Goal: Ask a question

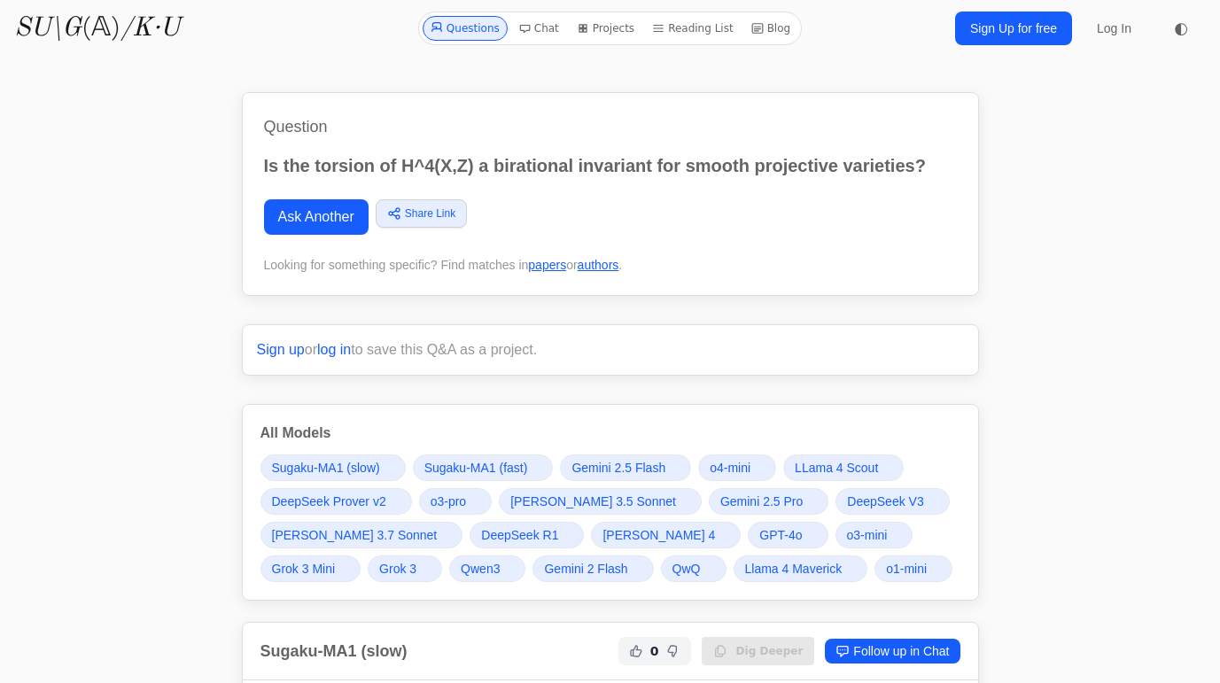
click at [338, 218] on link "Ask Another" at bounding box center [316, 216] width 105 height 35
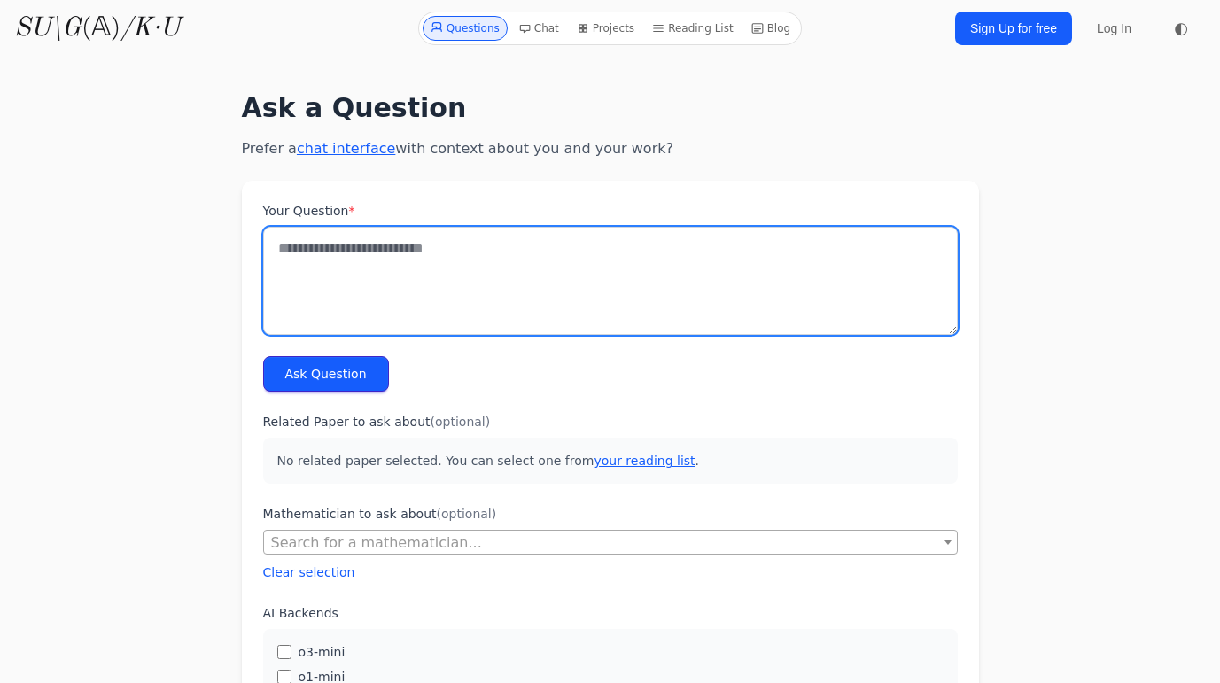
click at [332, 268] on textarea "Your Question *" at bounding box center [610, 281] width 695 height 108
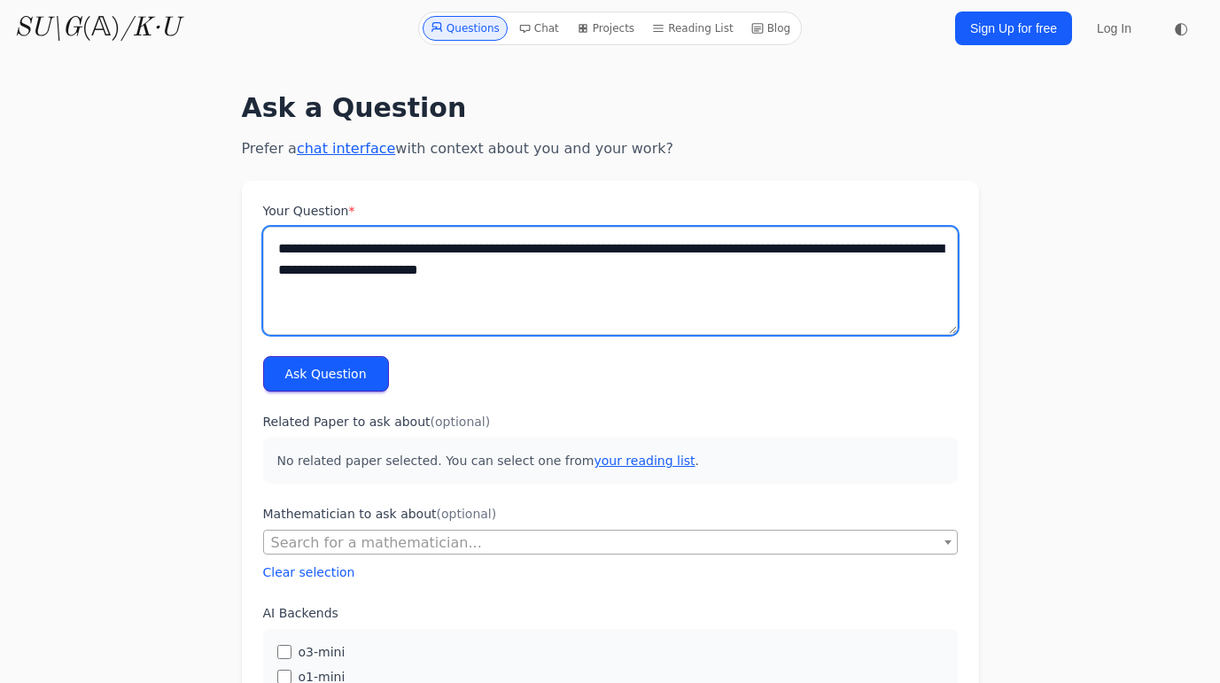
type textarea "**********"
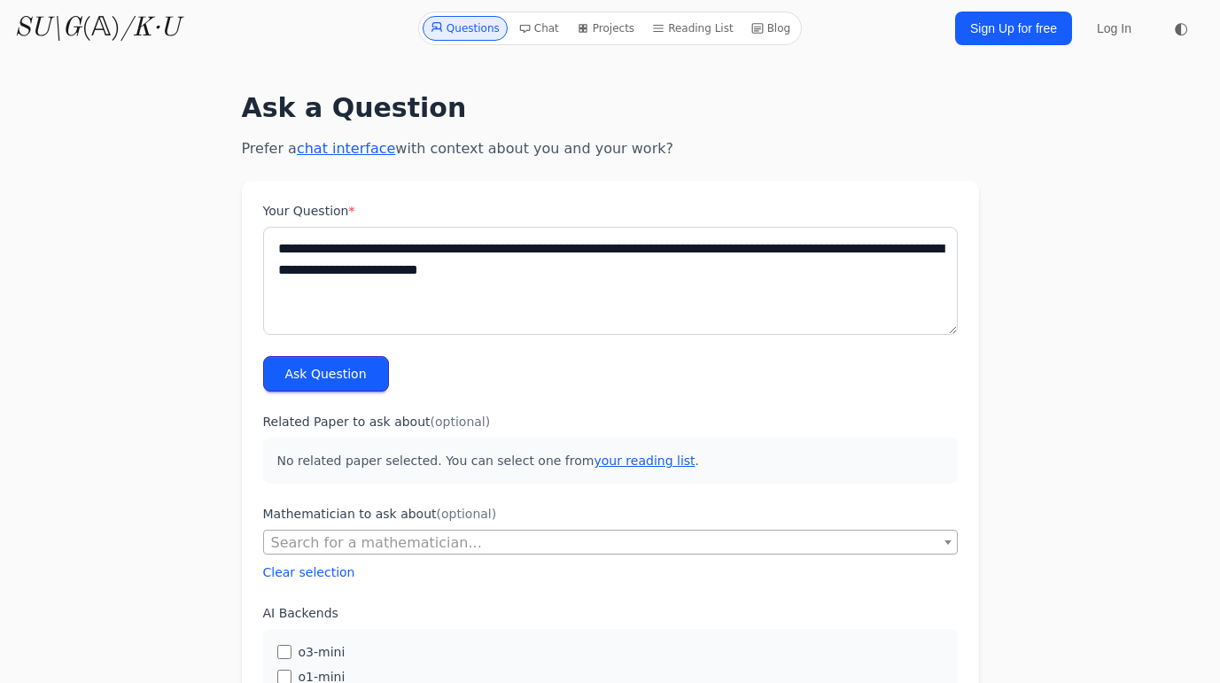
click at [307, 391] on button "Ask Question" at bounding box center [326, 373] width 126 height 35
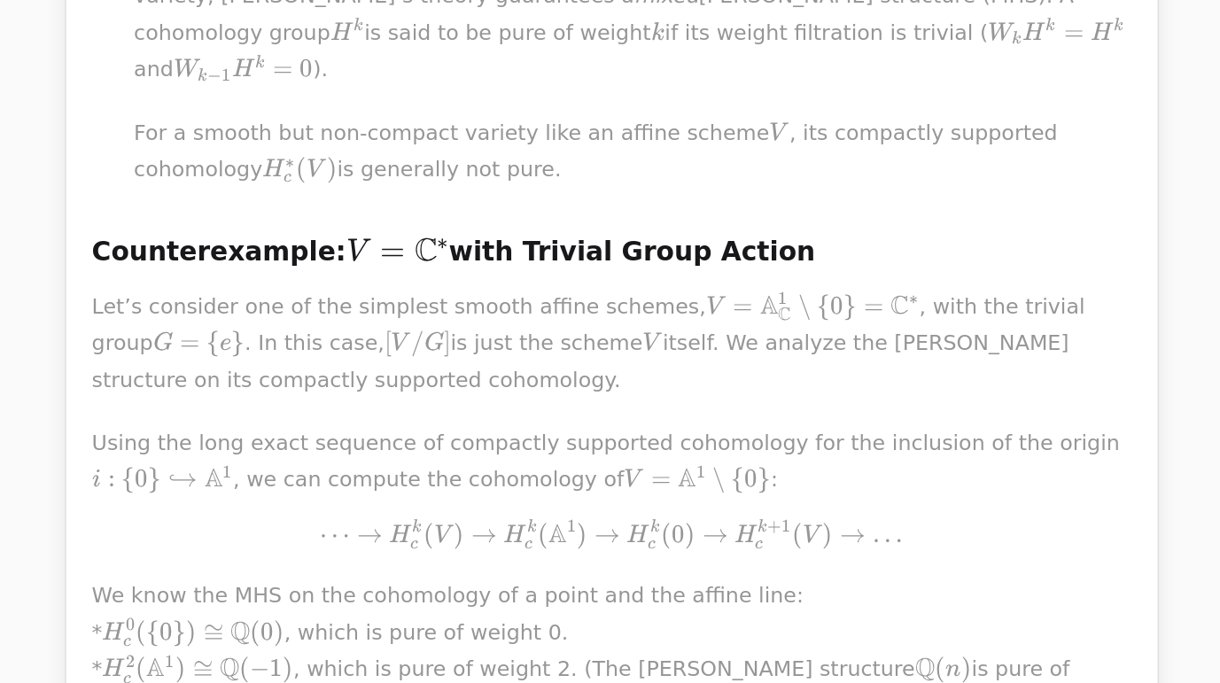
scroll to position [1217, 0]
click at [342, 287] on p "Using the long exact sequence of compactly supported cohomology for the inclusi…" at bounding box center [611, 330] width 700 height 86
click at [336, 312] on span "A" at bounding box center [342, 324] width 12 height 25
click at [484, 224] on span "G" at bounding box center [490, 232] width 13 height 16
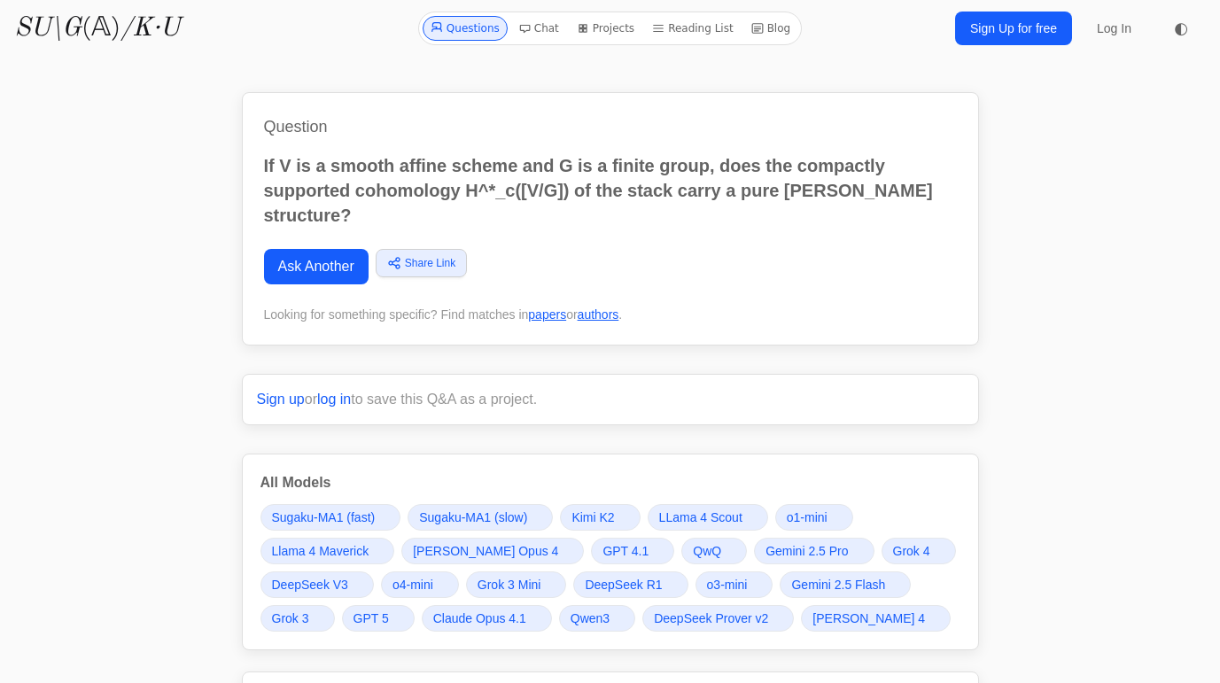
click at [311, 249] on link "Ask Another" at bounding box center [316, 266] width 105 height 35
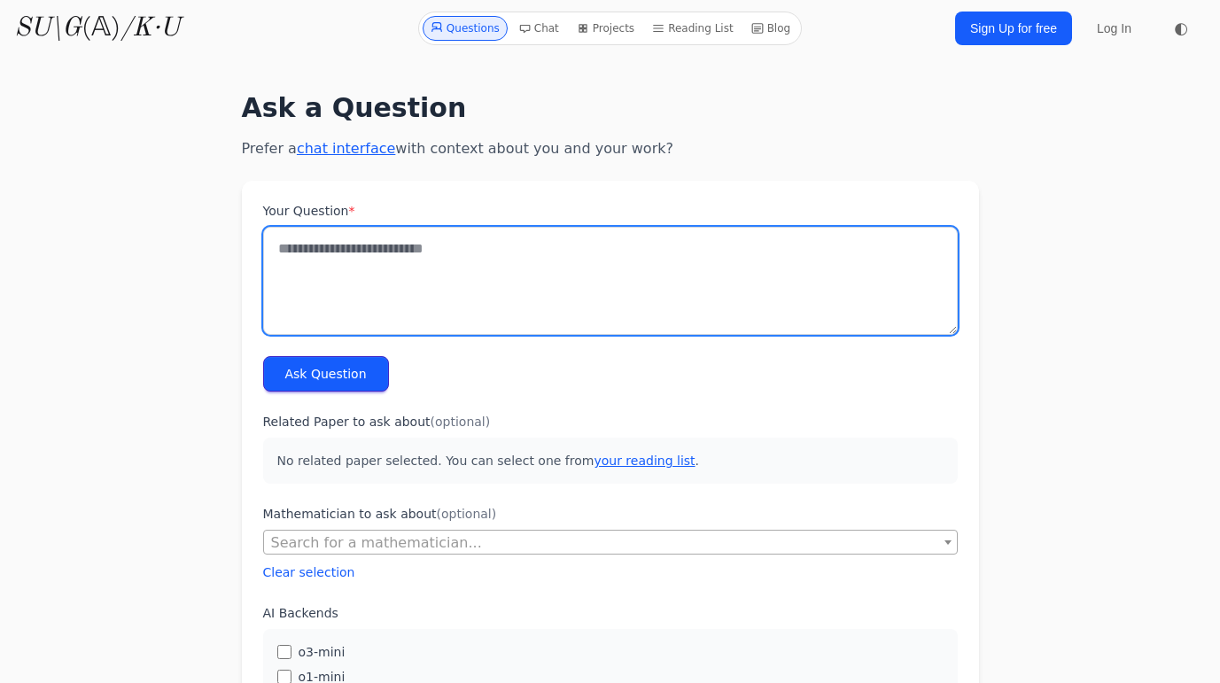
click at [370, 243] on textarea "Your Question *" at bounding box center [610, 281] width 695 height 108
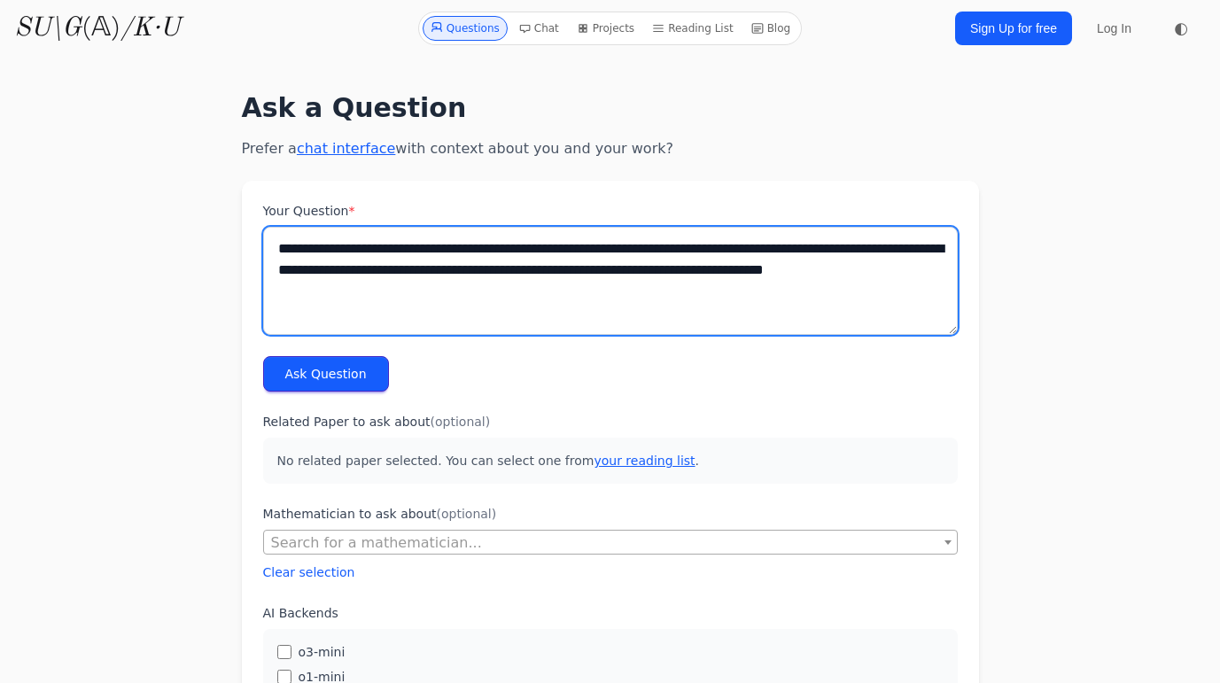
type textarea "**********"
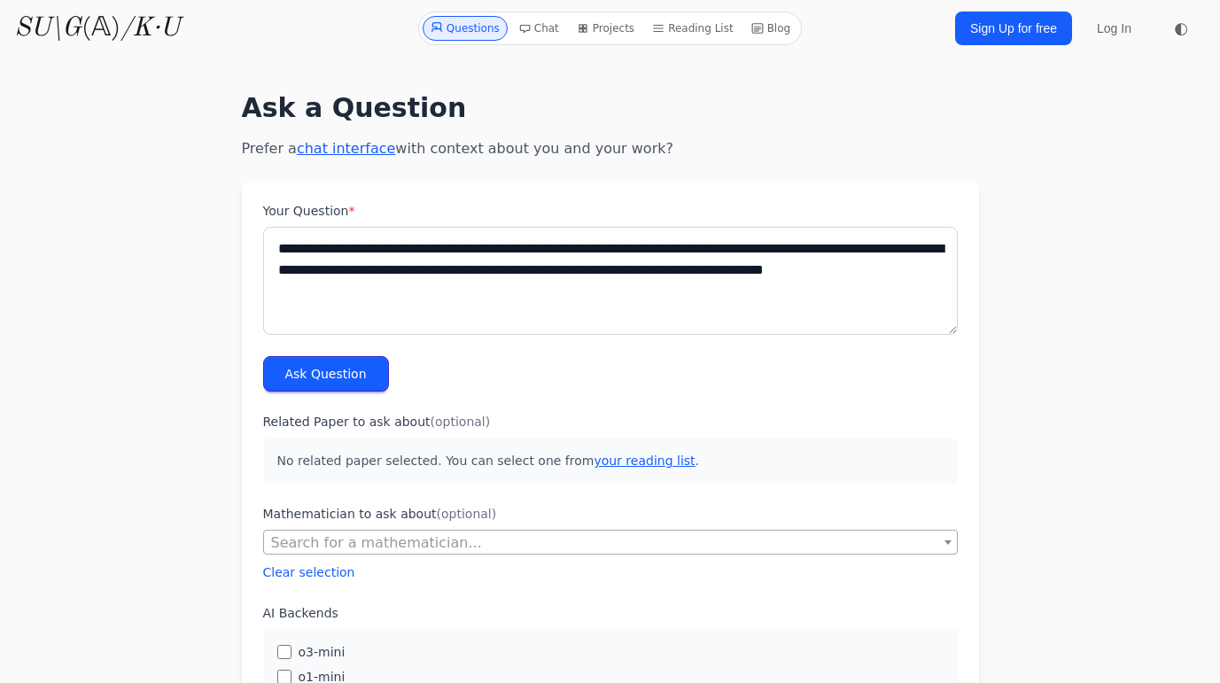
click at [308, 373] on button "Ask Question" at bounding box center [326, 373] width 126 height 35
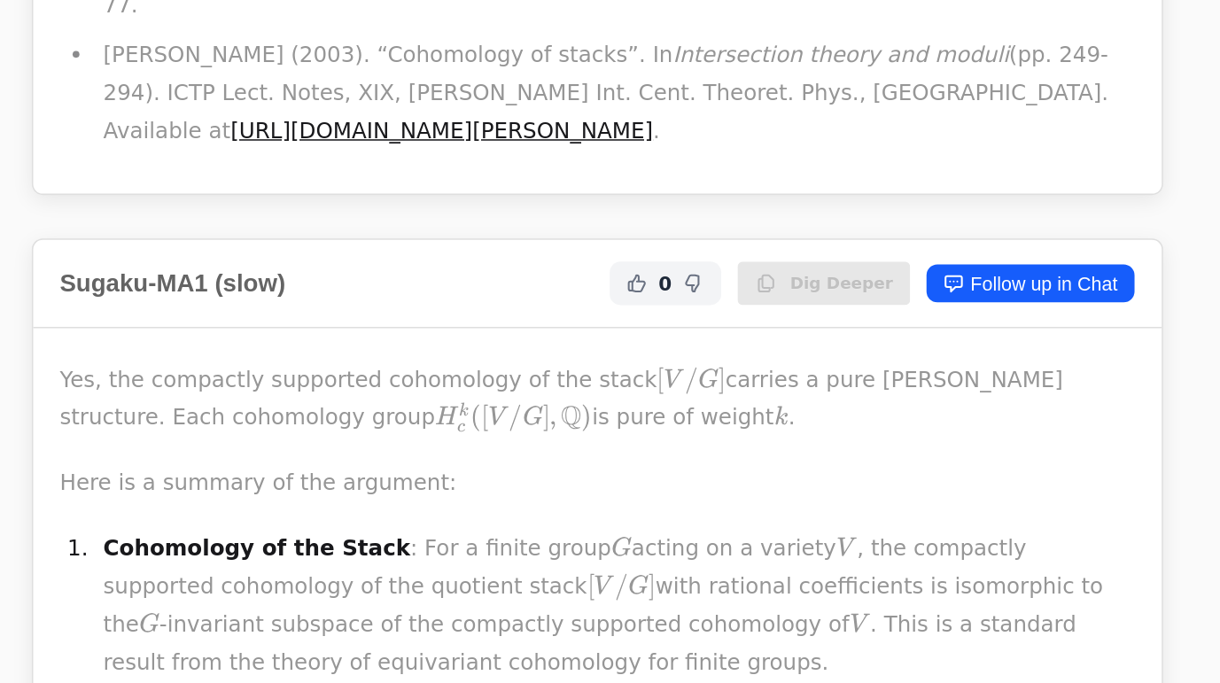
scroll to position [1721, 0]
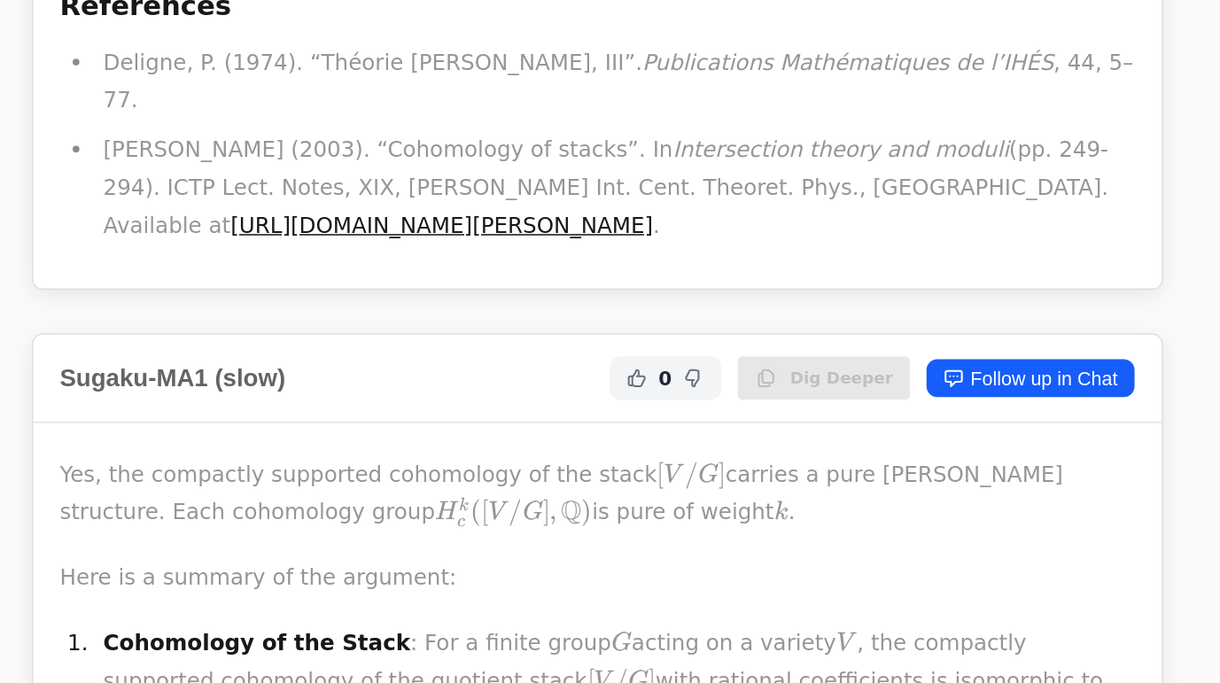
click at [530, 138] on link "[URL][DOMAIN_NAME][PERSON_NAME]" at bounding box center [509, 146] width 276 height 17
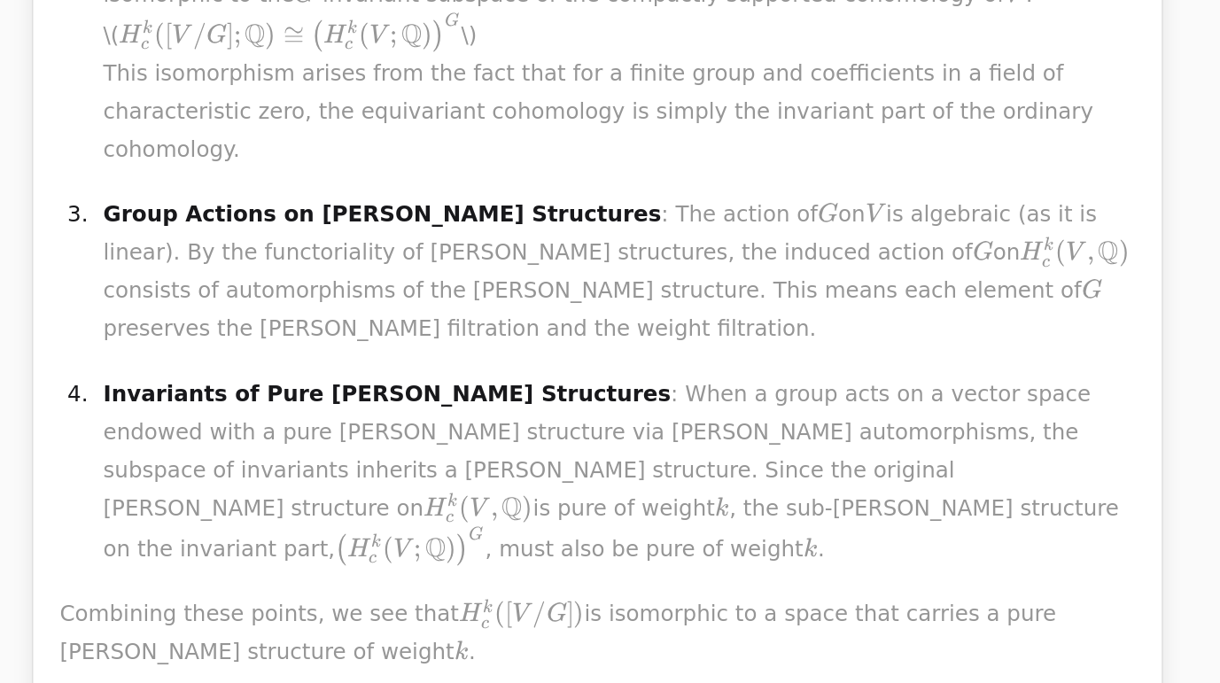
scroll to position [1093, 0]
